Goal: Find specific page/section: Find specific page/section

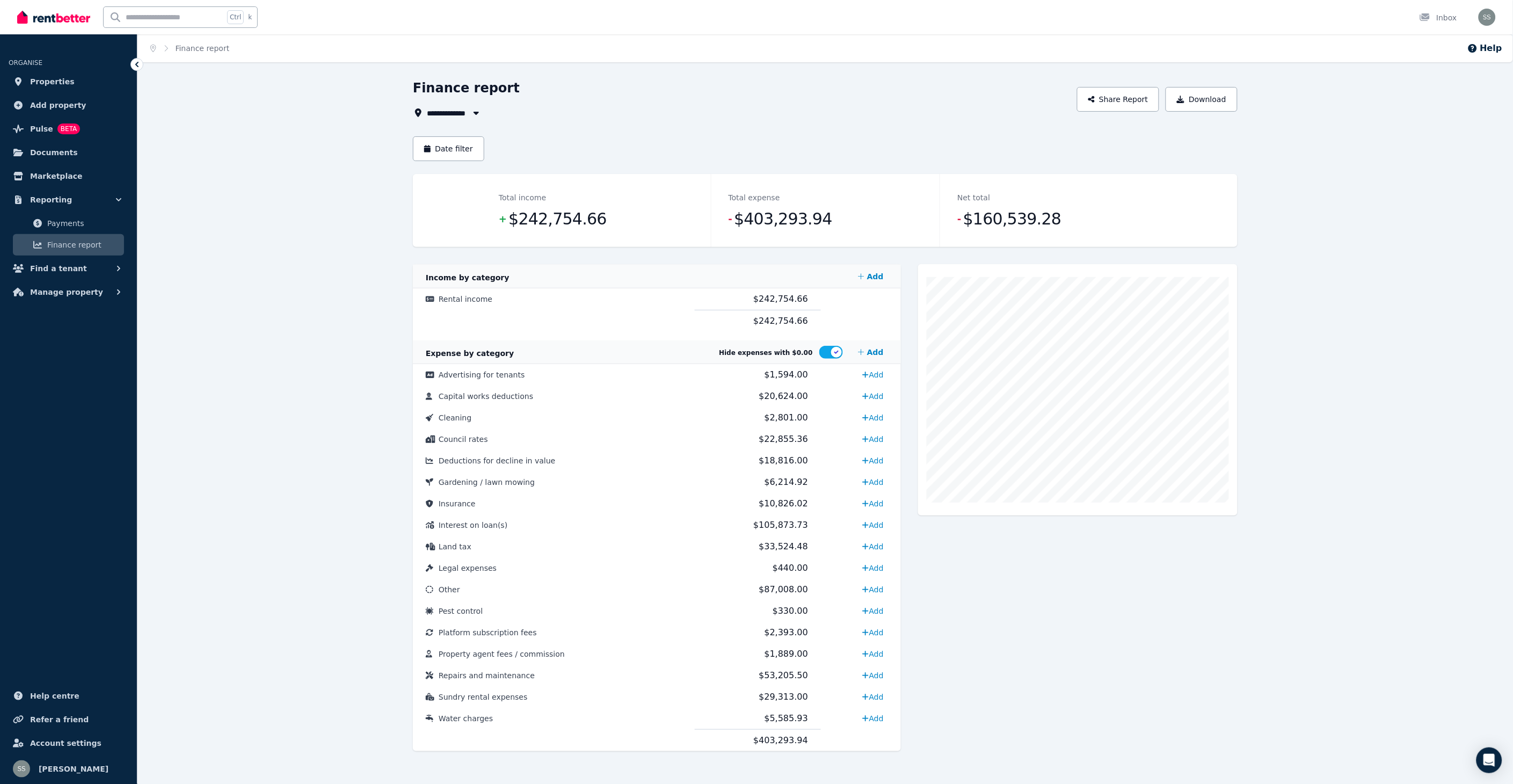
click at [85, 240] on span "Finance report" at bounding box center [83, 244] width 73 height 13
